Goal: Navigation & Orientation: Find specific page/section

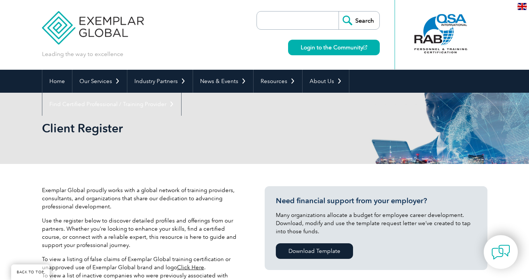
scroll to position [891, 0]
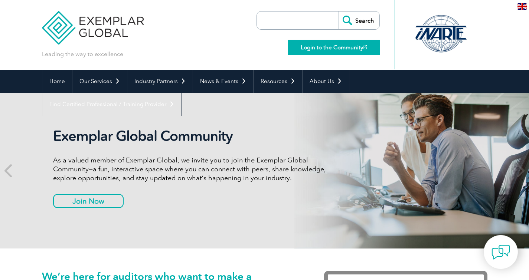
click at [329, 46] on link "Login to the Community" at bounding box center [334, 48] width 92 height 16
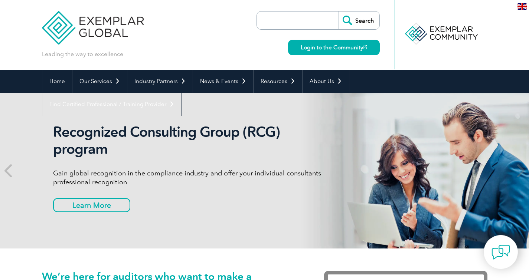
click at [488, 28] on header "Leading the way to excellence Search Login to the Community ▼" at bounding box center [264, 35] width 529 height 70
click at [433, 33] on div at bounding box center [441, 33] width 74 height 41
